Goal: Go to known website: Access a specific website the user already knows

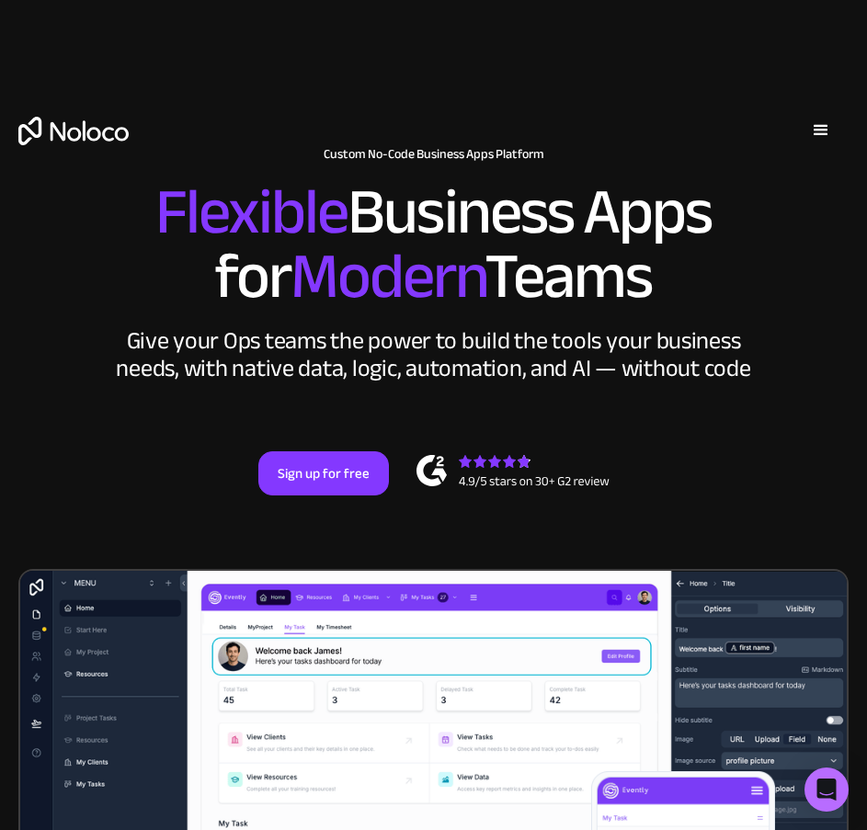
click at [809, 129] on div "menu" at bounding box center [820, 130] width 55 height 55
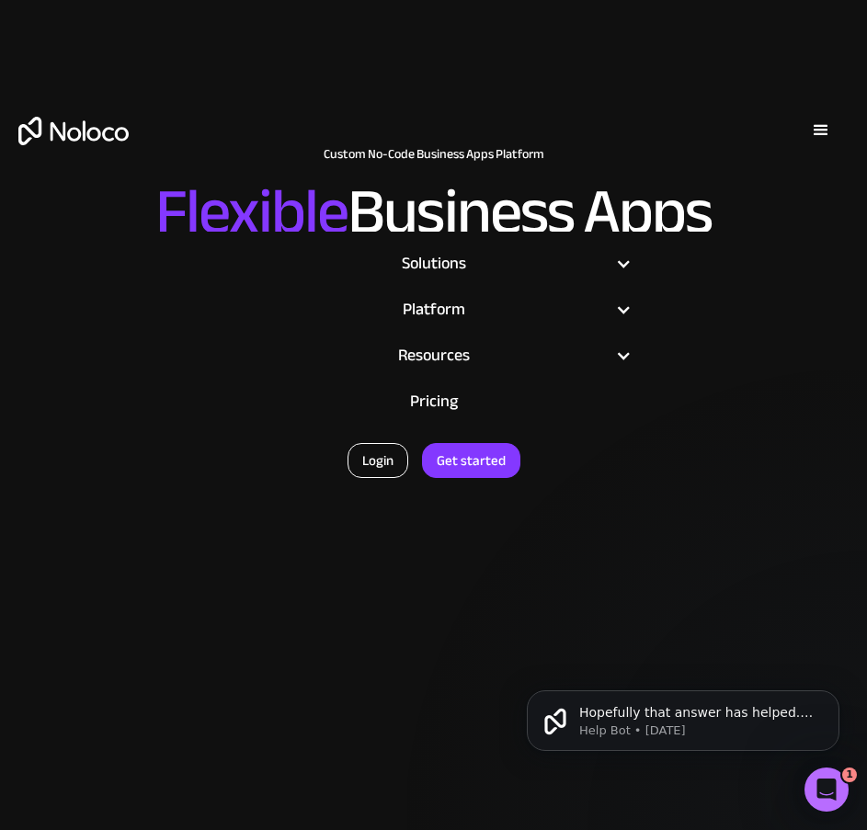
click at [366, 462] on link "Login" at bounding box center [377, 460] width 61 height 35
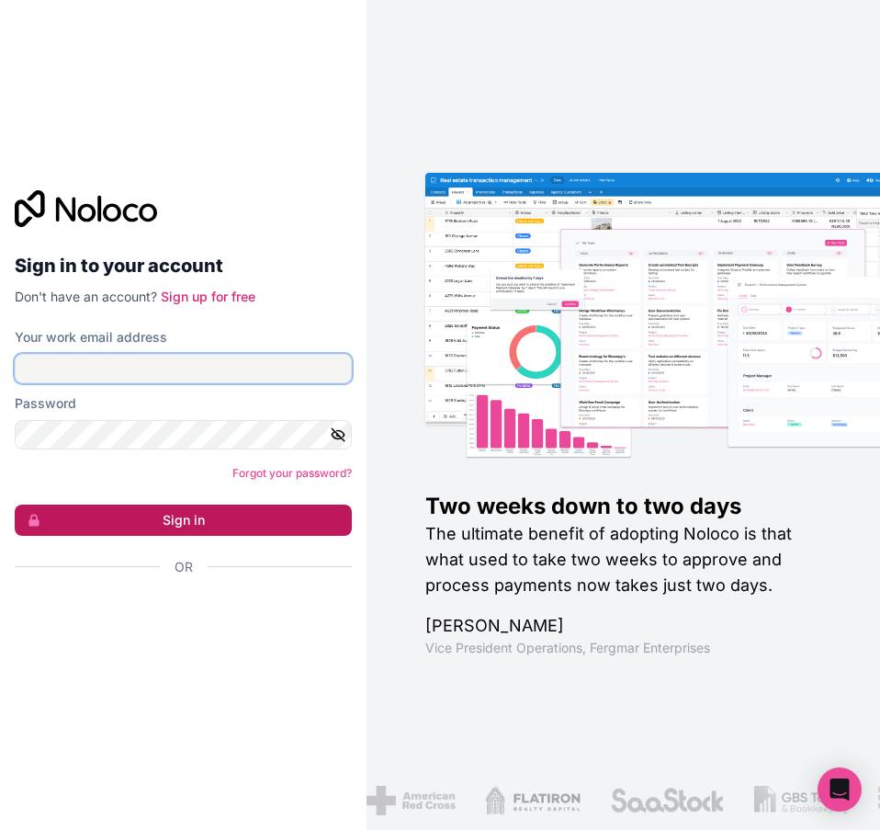
type input "[EMAIL_ADDRESS][DOMAIN_NAME]"
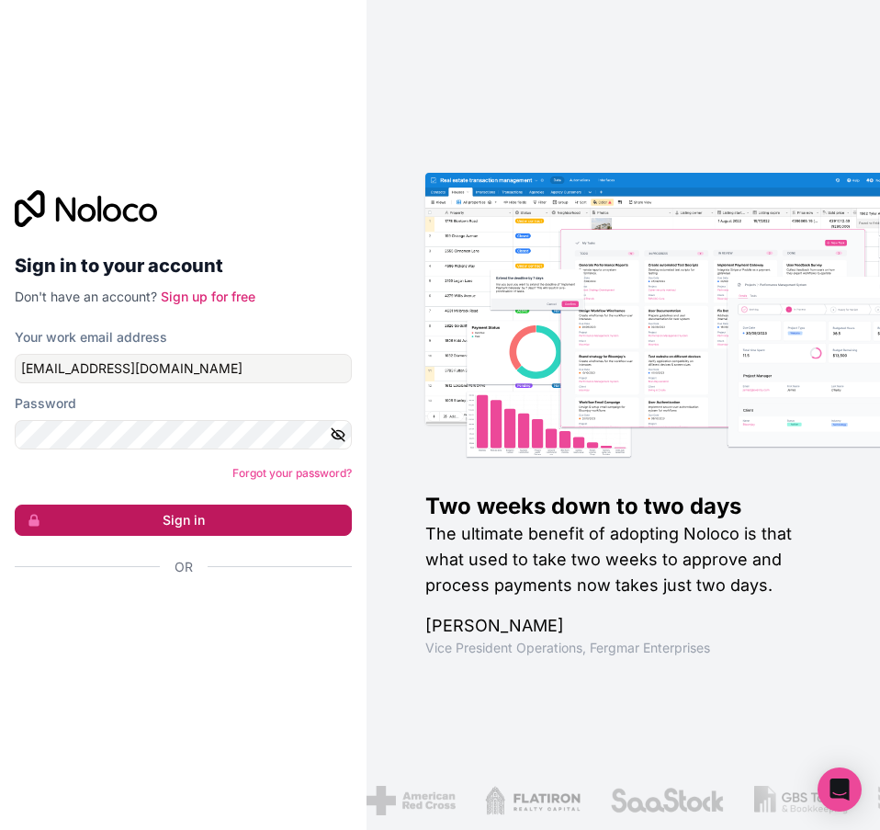
click at [259, 520] on button "Sign in" at bounding box center [183, 520] width 337 height 31
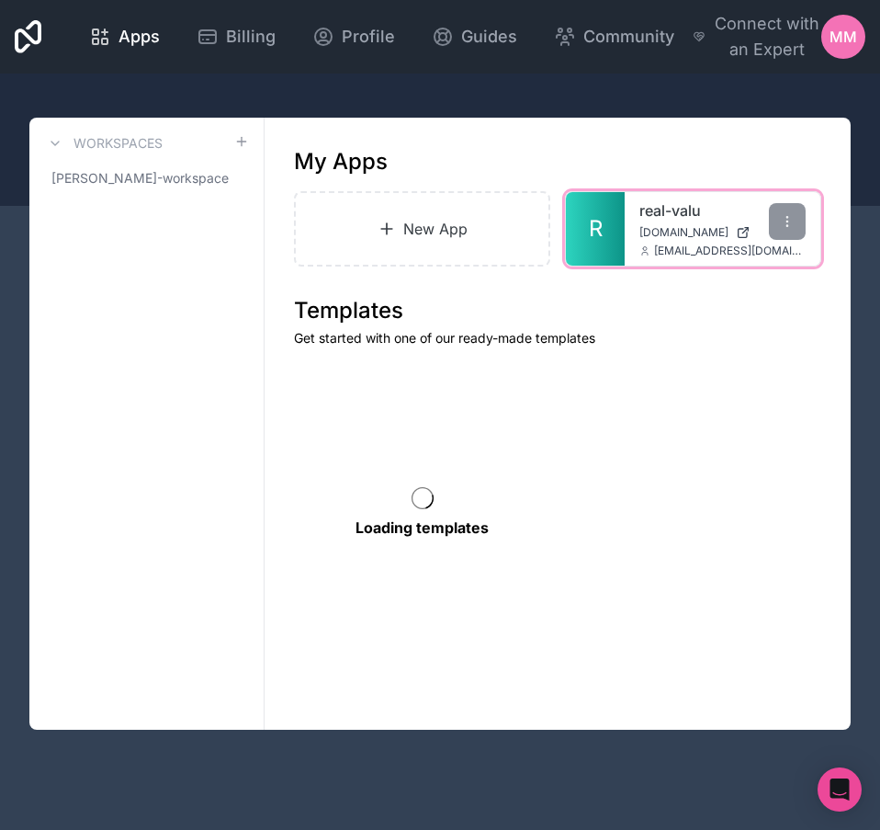
click at [610, 222] on link "R" at bounding box center [595, 229] width 59 height 74
